Goal: Find specific page/section: Find specific page/section

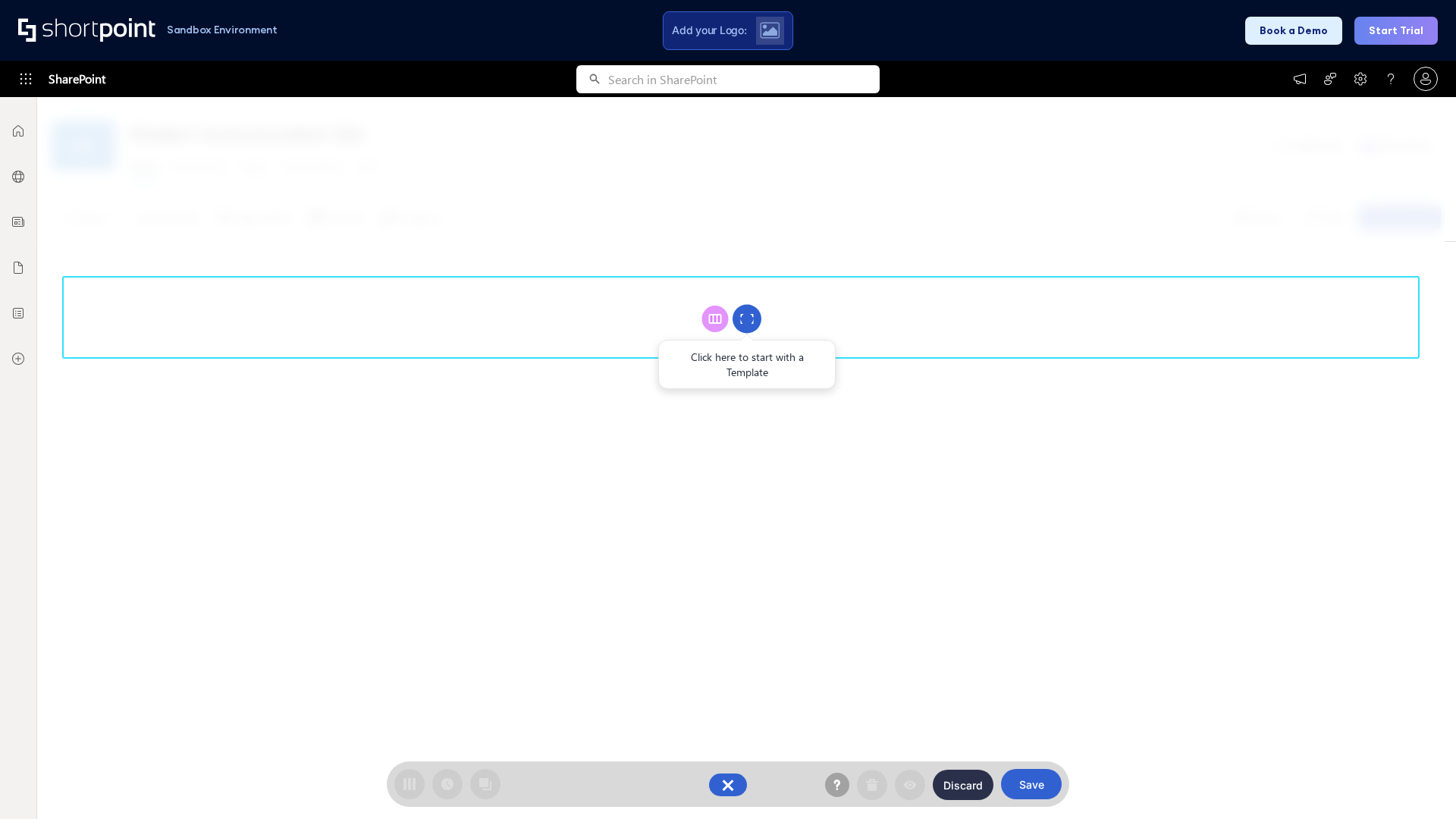
click at [747, 319] on circle at bounding box center [747, 319] width 29 height 29
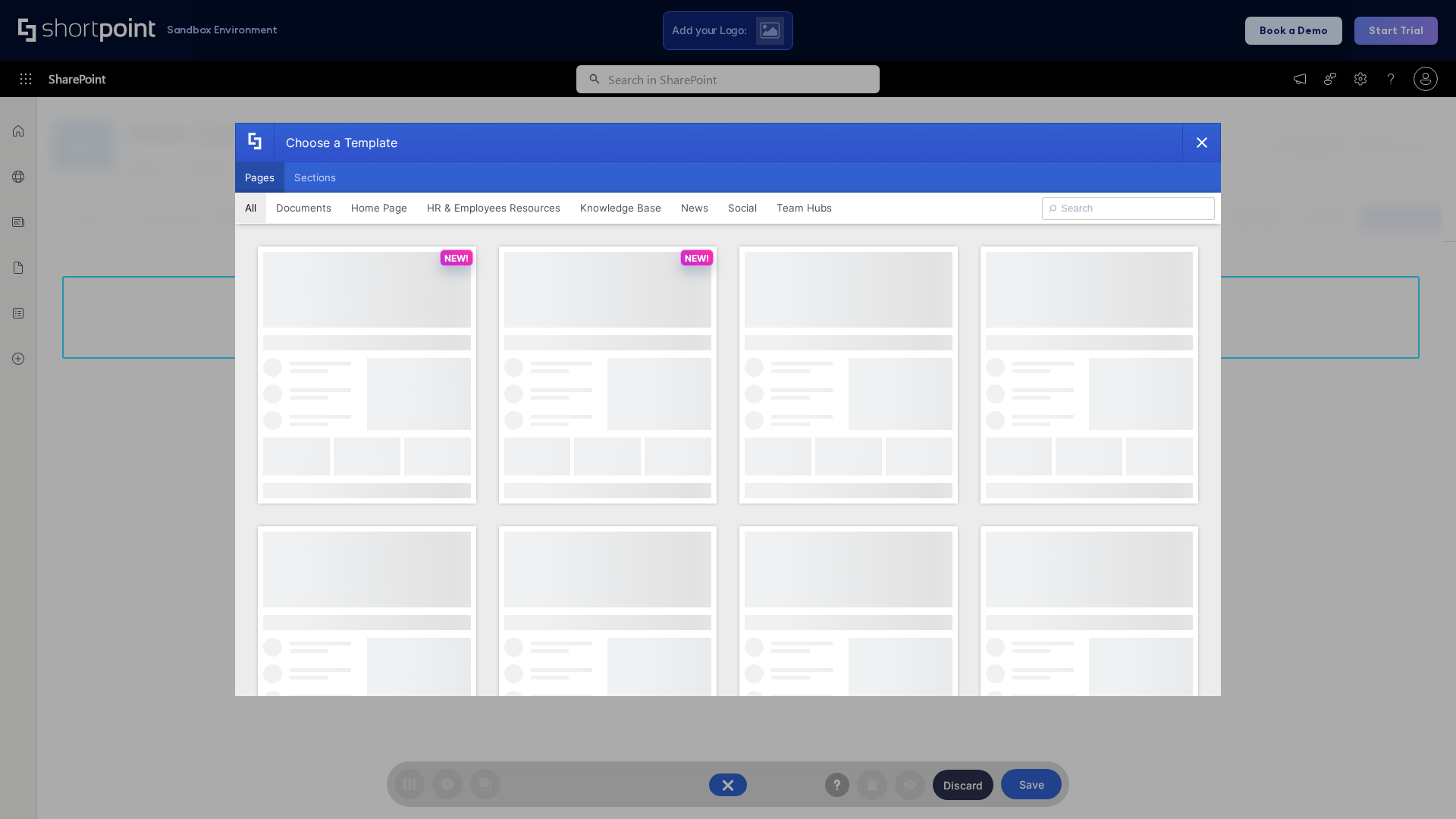
click at [259, 177] on button "Pages" at bounding box center [260, 177] width 50 height 31
type input "Team Hub 1"
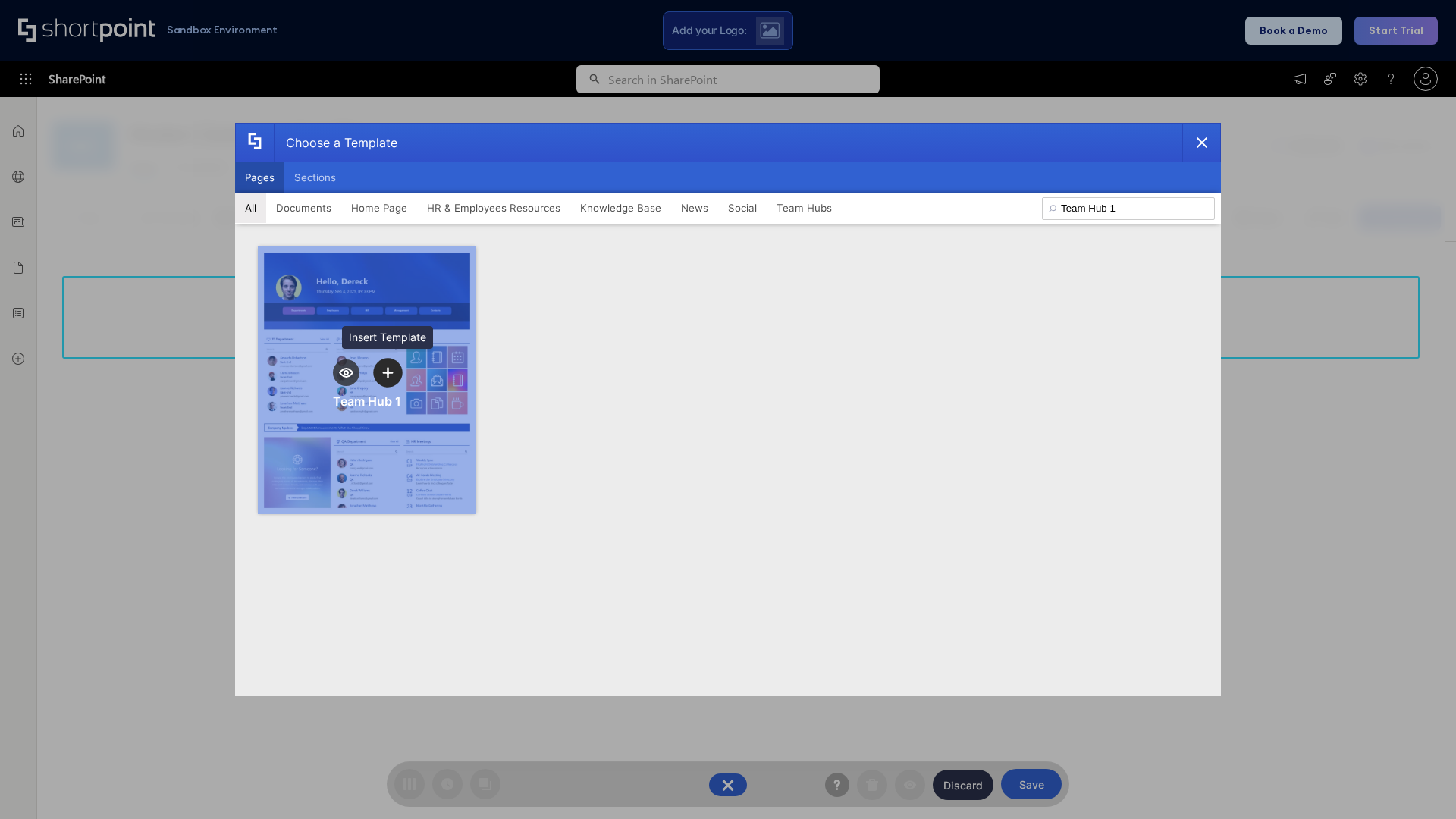
click at [387, 372] on icon "template selector" at bounding box center [387, 372] width 10 height 10
